Goal: Transaction & Acquisition: Purchase product/service

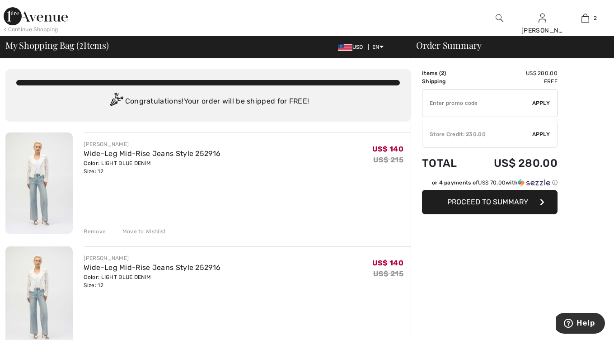
click at [95, 231] on div "Remove" at bounding box center [95, 231] width 22 height 8
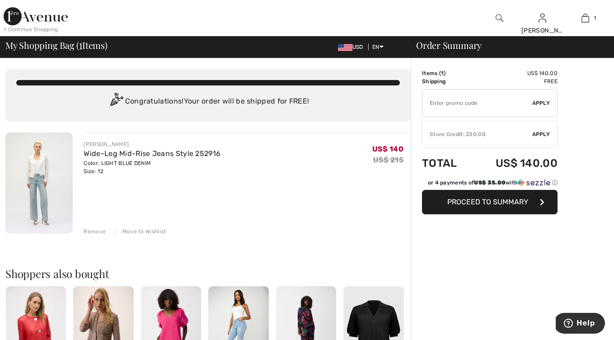
click at [483, 202] on span "Proceed to Summary" at bounding box center [488, 202] width 81 height 9
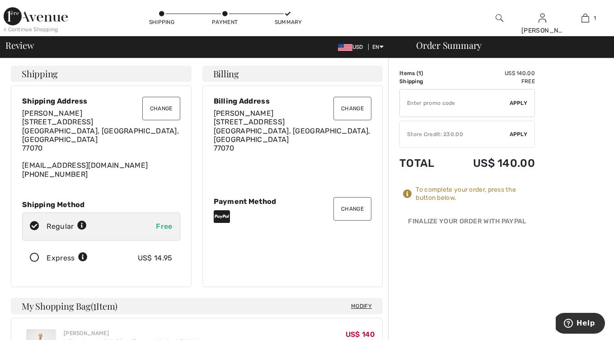
click at [518, 135] on span "Apply" at bounding box center [519, 134] width 18 height 8
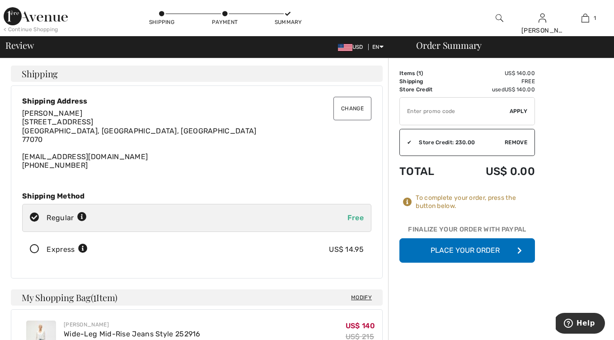
click at [463, 249] on button "Place Your Order" at bounding box center [468, 250] width 136 height 24
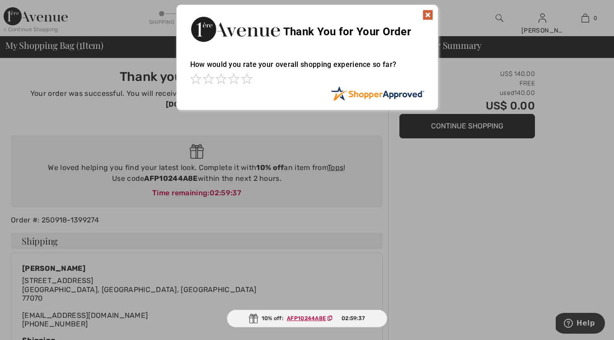
click at [428, 14] on img at bounding box center [428, 14] width 11 height 11
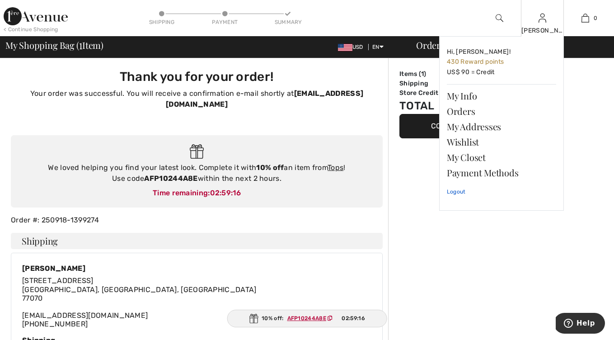
click at [456, 191] on link "Logout" at bounding box center [501, 191] width 109 height 23
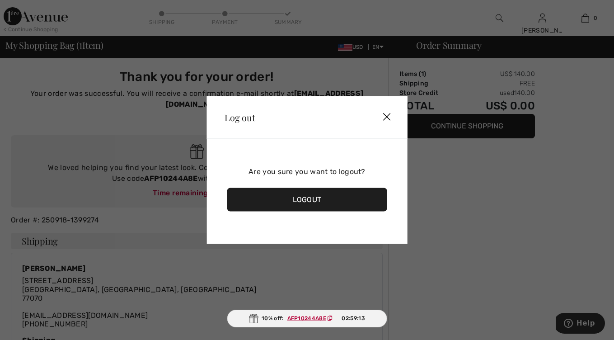
click at [310, 198] on div "Logout" at bounding box center [307, 200] width 161 height 24
